Goal: Transaction & Acquisition: Purchase product/service

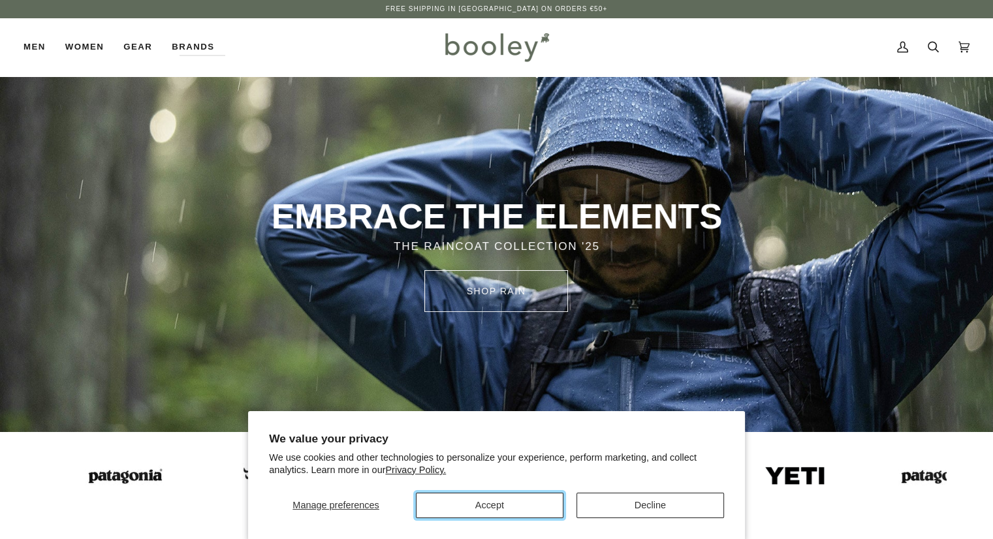
click at [488, 496] on button "Accept" at bounding box center [490, 505] width 148 height 25
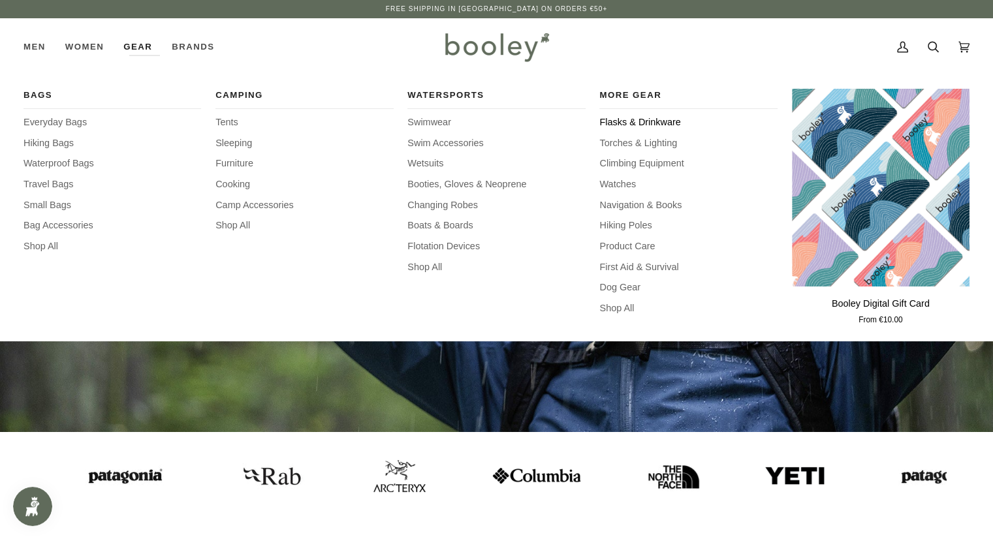
click at [655, 127] on span "Flasks & Drinkware" at bounding box center [688, 123] width 178 height 14
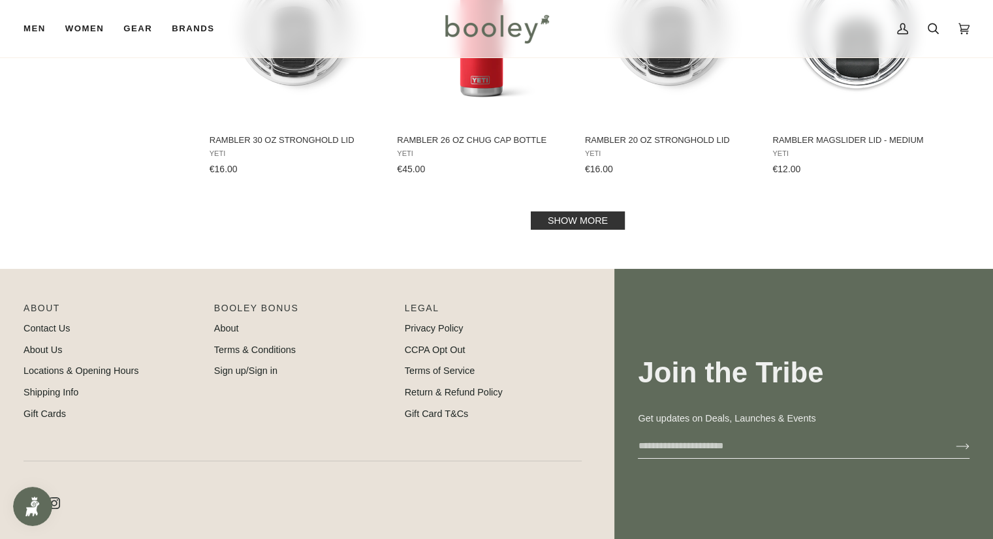
scroll to position [1436, 0]
click at [578, 219] on link "Show more" at bounding box center [578, 220] width 94 height 18
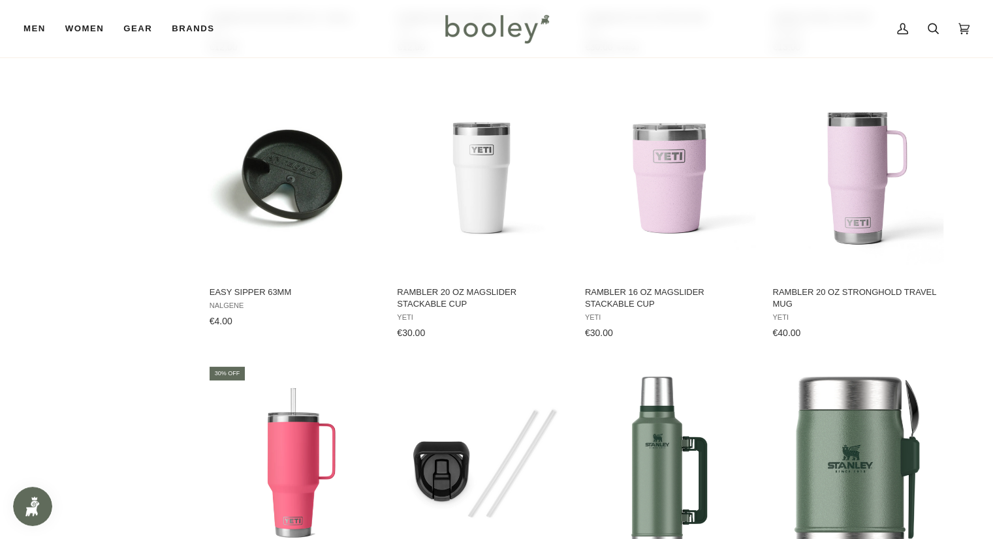
scroll to position [2416, 0]
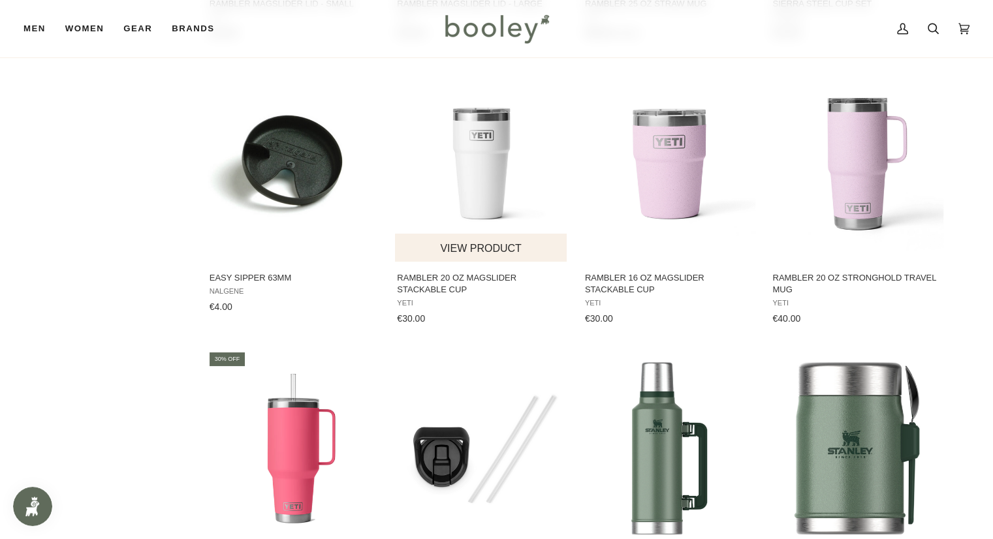
click at [497, 250] on button "View product" at bounding box center [481, 248] width 172 height 28
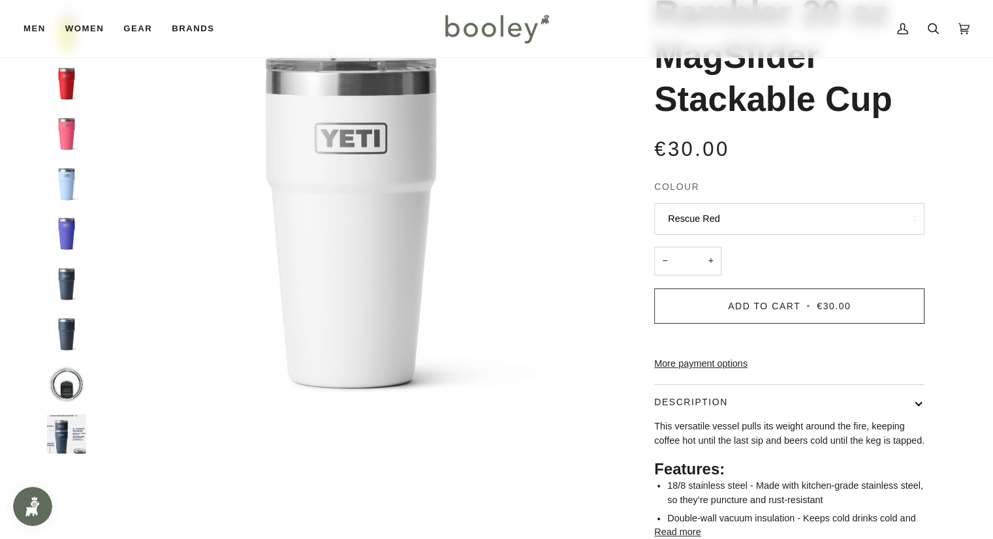
scroll to position [131, 0]
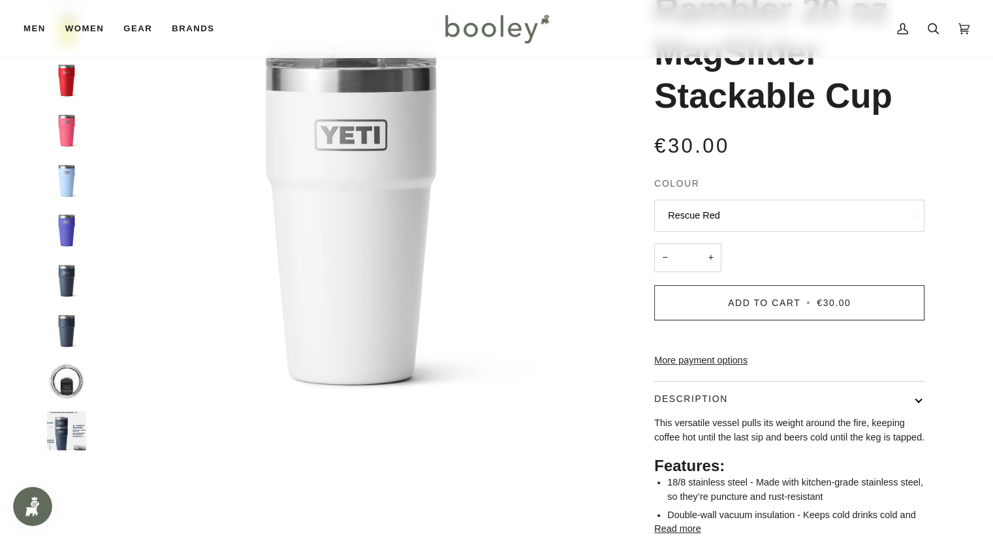
click at [71, 391] on img "Yeti Rambler 20 oz MagSlider Stackable Cup - Booley Galway" at bounding box center [66, 380] width 39 height 39
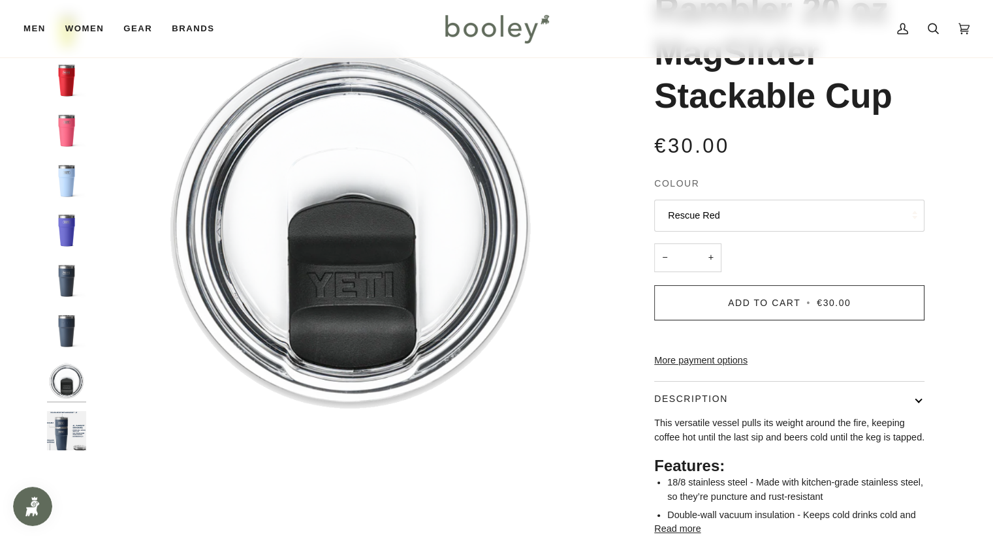
click at [66, 424] on img "Yeti Rambler 20 oz MagSlider Stackable Cup Navy - Booley Galway" at bounding box center [66, 430] width 39 height 39
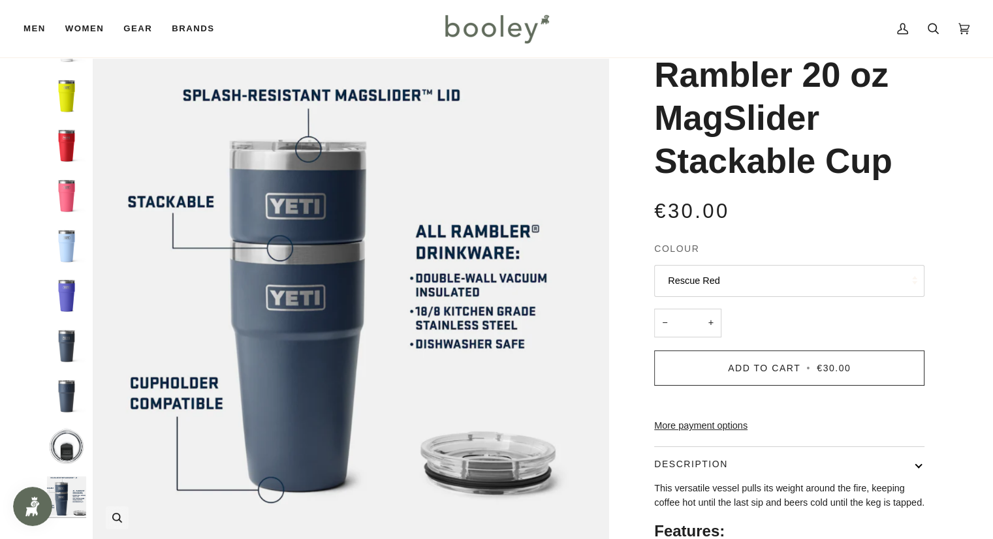
scroll to position [65, 0]
click at [71, 103] on img "Yeti Rambler 20 oz MagSlider Stackable Cup Firefly Yellow - Booley Galway" at bounding box center [66, 95] width 39 height 39
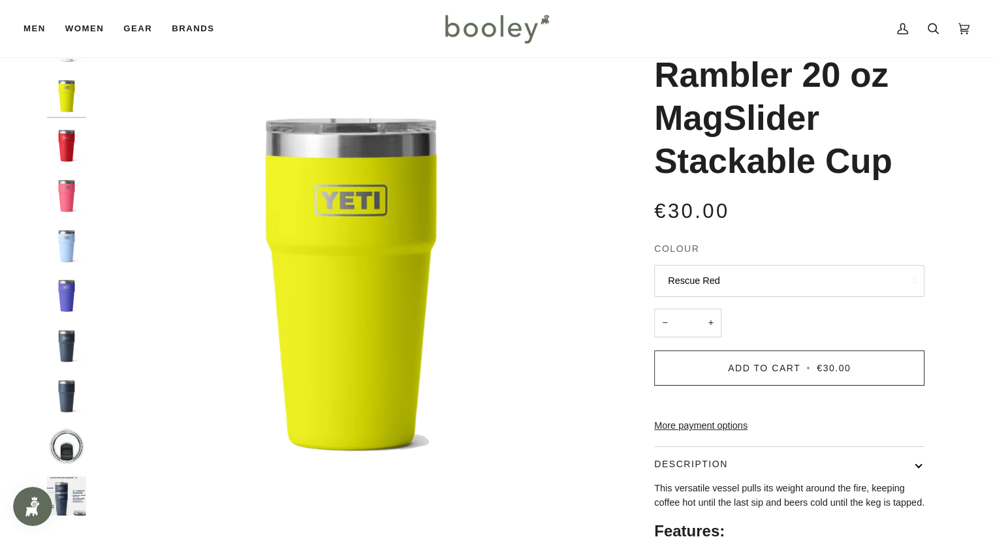
click at [68, 140] on img "Yeti Rambler 20 oz MagSlider Stackable Cup Rescue Red - Booley Galway" at bounding box center [66, 145] width 39 height 39
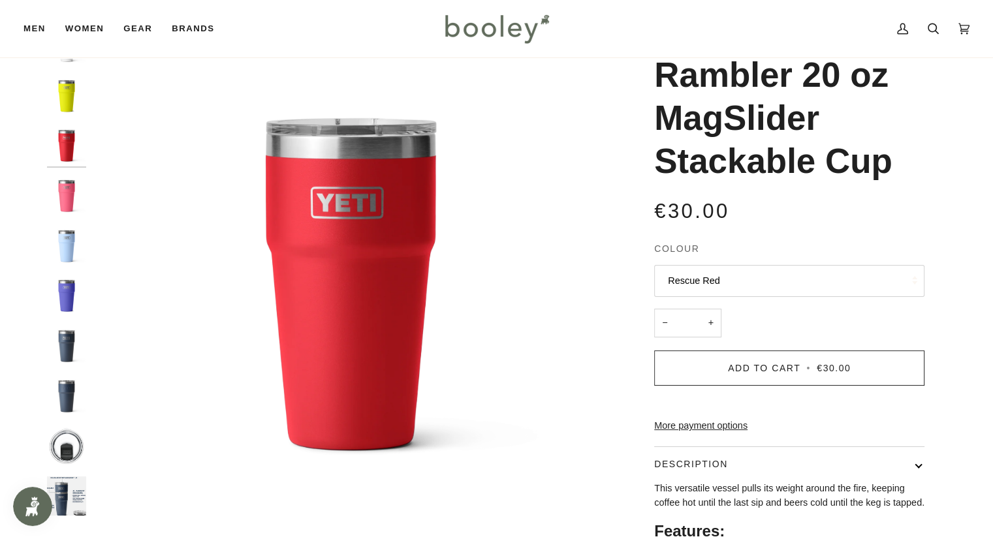
scroll to position [0, 0]
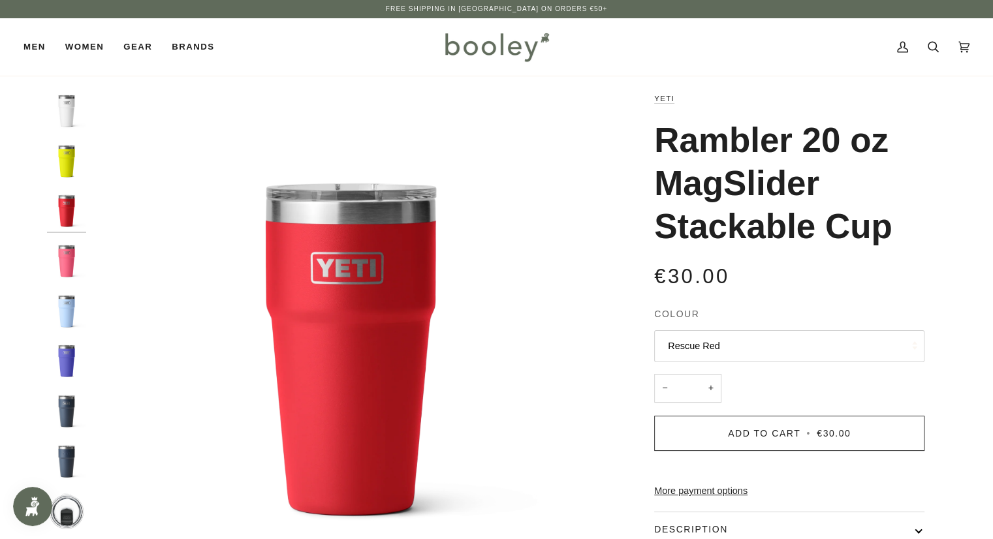
click at [83, 103] on img "Yeti Rambler 20 oz MagSlider Stackable Cup White - Booley Galway" at bounding box center [66, 110] width 39 height 39
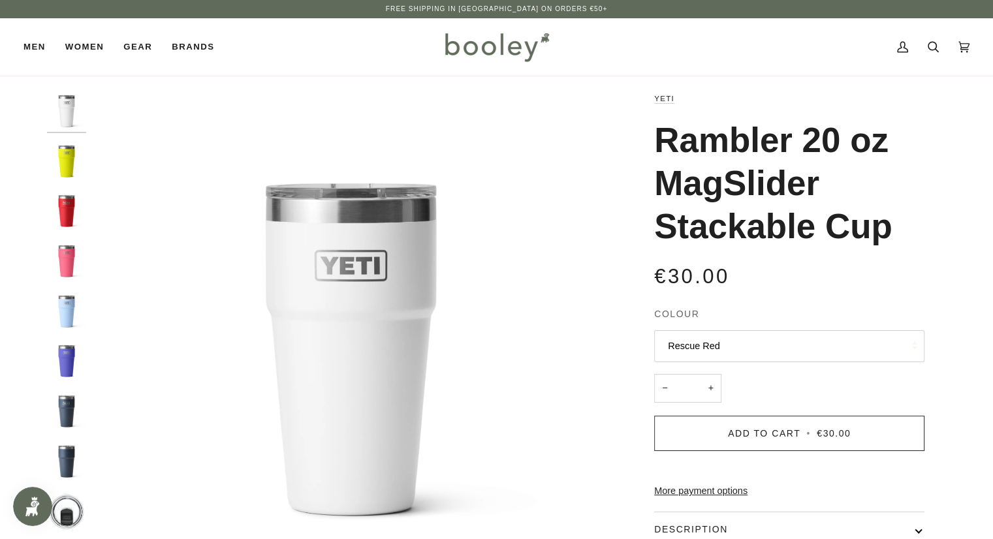
click at [62, 351] on img "Yeti Rambler 20 oz MagSlider Stackable Cup Ultramarine Violet - Booley Galway" at bounding box center [66, 360] width 39 height 39
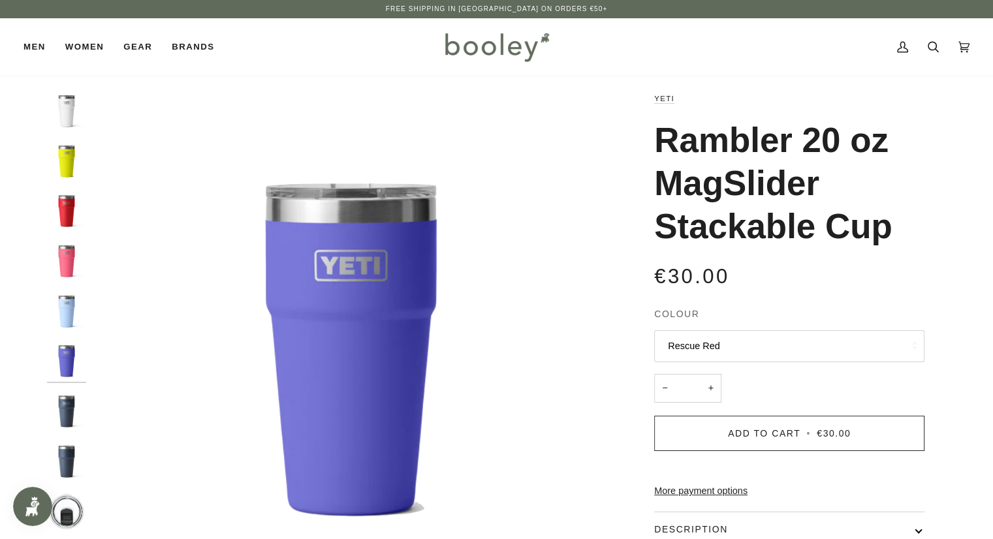
click at [61, 416] on img "Yeti Rambler 20 oz MagSlider Stackable Cup Navy - Booley Galway" at bounding box center [66, 411] width 39 height 39
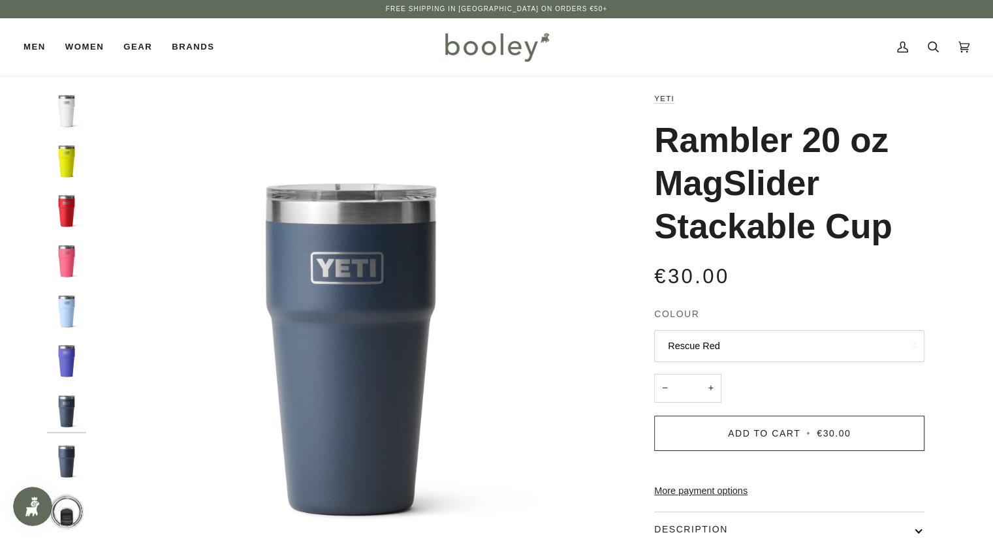
click at [64, 463] on img "Yeti Rambler 20 oz MagSlider Stackable Cup Navy - Booley Galway" at bounding box center [66, 461] width 39 height 39
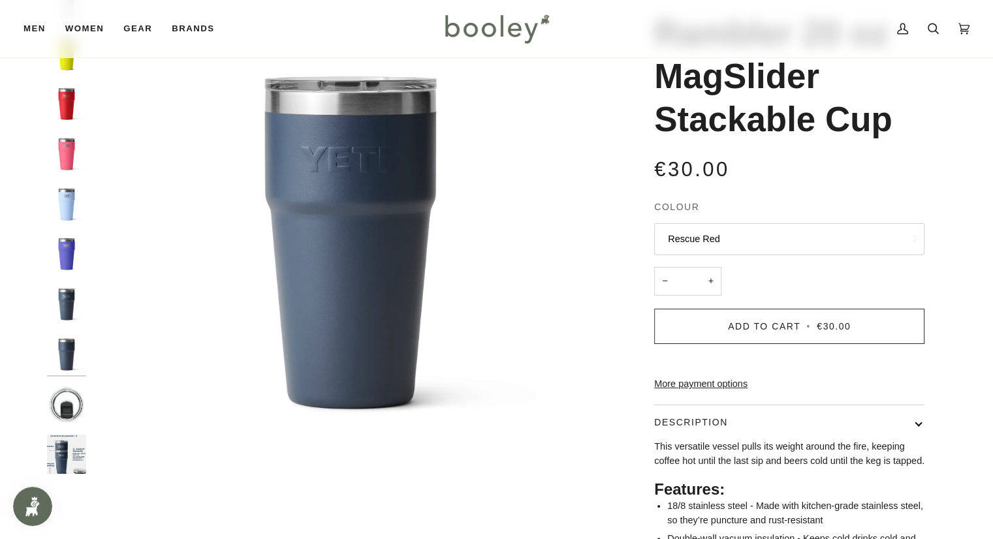
scroll to position [131, 0]
